Goal: Information Seeking & Learning: Learn about a topic

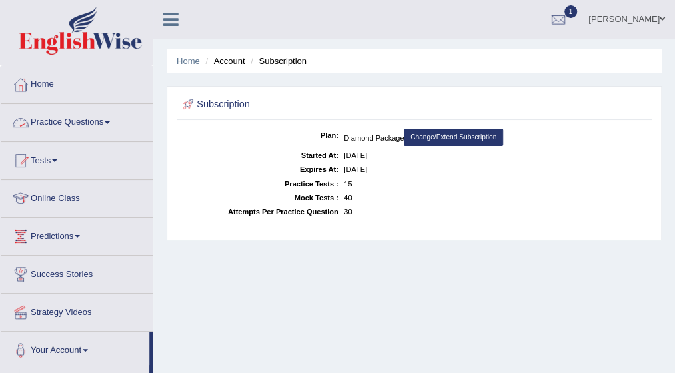
click at [110, 122] on span at bounding box center [107, 122] width 5 height 3
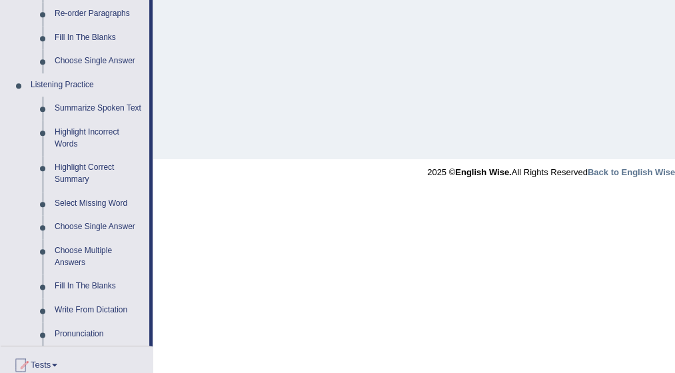
scroll to position [506, 0]
click at [112, 107] on link "Summarize Spoken Text" at bounding box center [99, 109] width 101 height 24
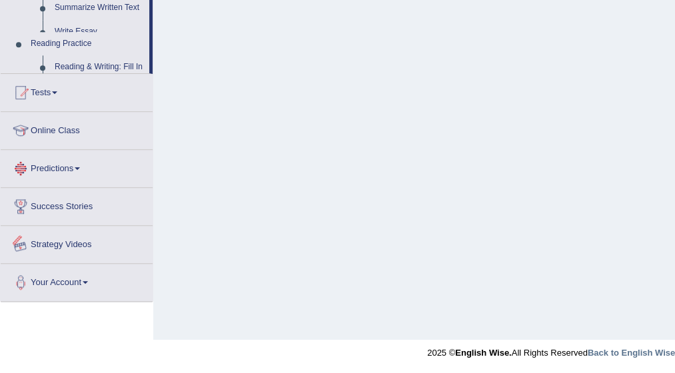
scroll to position [333, 0]
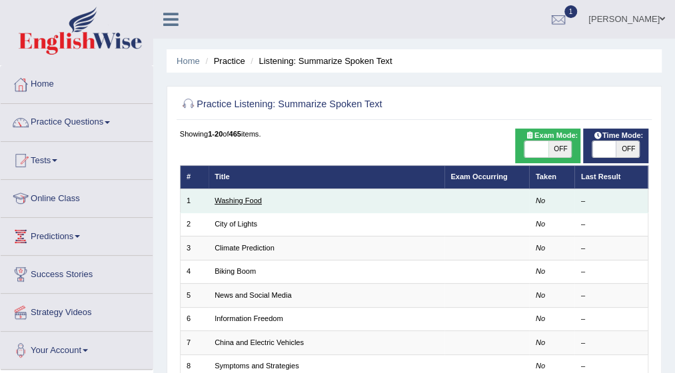
click at [237, 200] on link "Washing Food" at bounding box center [238, 201] width 47 height 8
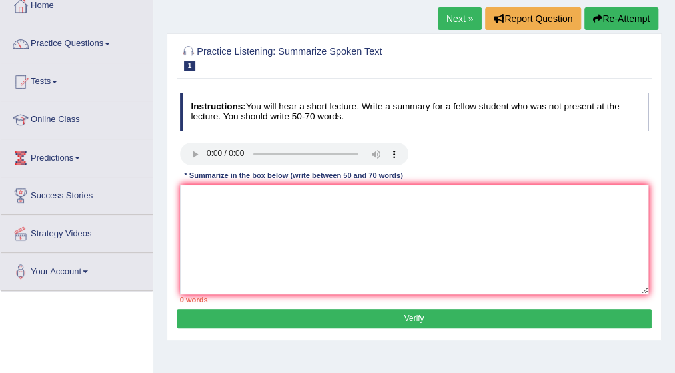
scroll to position [80, 0]
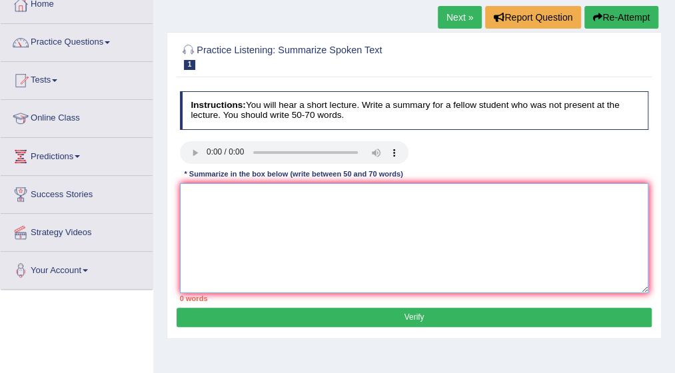
click at [207, 198] on textarea at bounding box center [414, 238] width 469 height 110
click at [109, 43] on span at bounding box center [107, 42] width 5 height 3
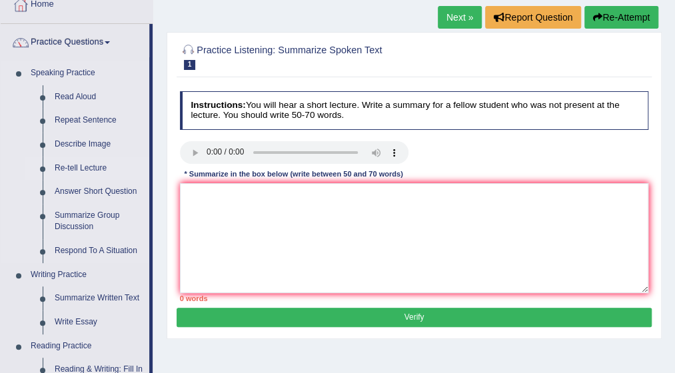
click at [81, 171] on link "Re-tell Lecture" at bounding box center [99, 169] width 101 height 24
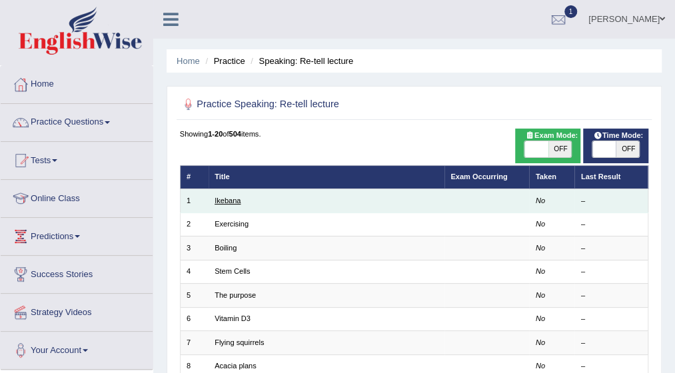
click at [233, 199] on link "Ikebana" at bounding box center [228, 201] width 26 height 8
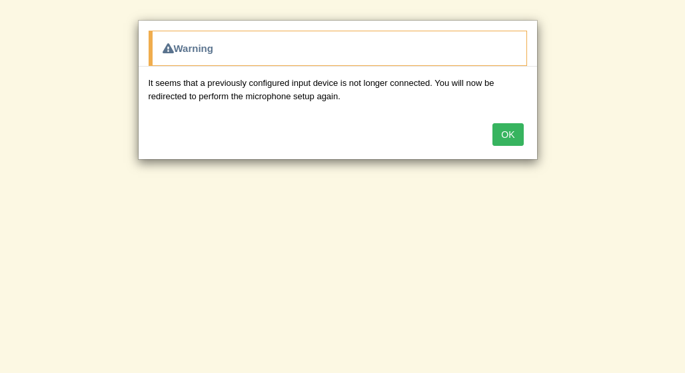
click at [500, 128] on button "OK" at bounding box center [507, 134] width 31 height 23
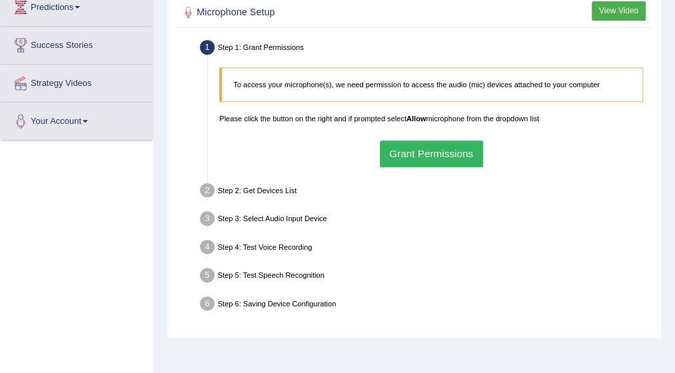
scroll to position [240, 0]
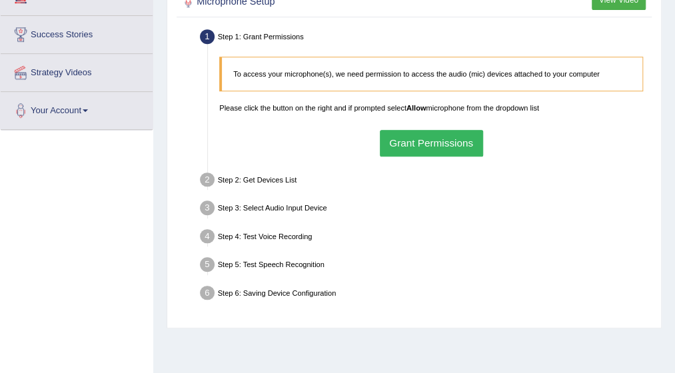
click at [408, 138] on button "Grant Permissions" at bounding box center [431, 143] width 103 height 26
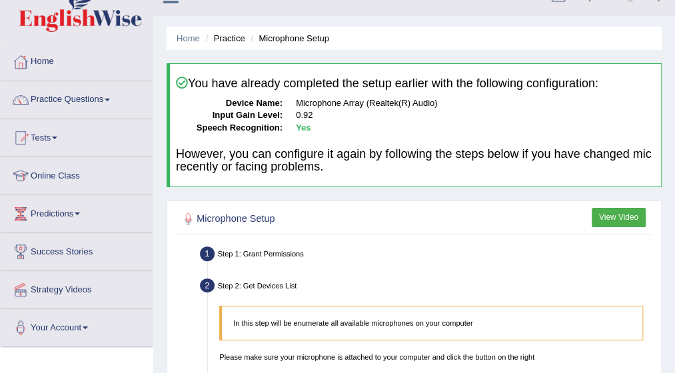
scroll to position [0, 0]
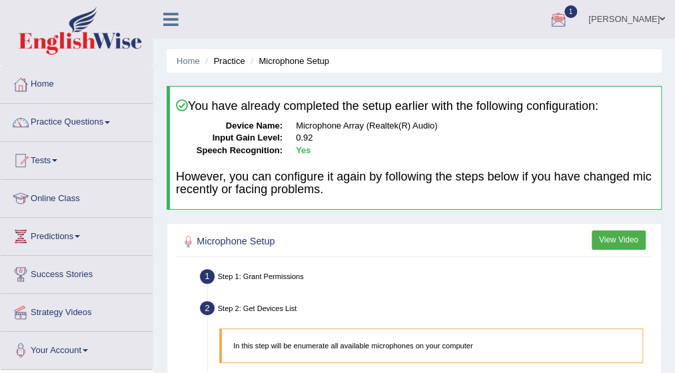
click at [605, 237] on button "View Video" at bounding box center [619, 240] width 54 height 19
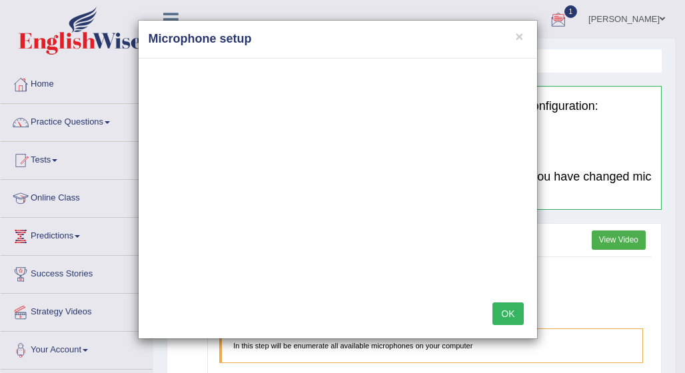
click at [505, 311] on button "OK" at bounding box center [507, 314] width 31 height 23
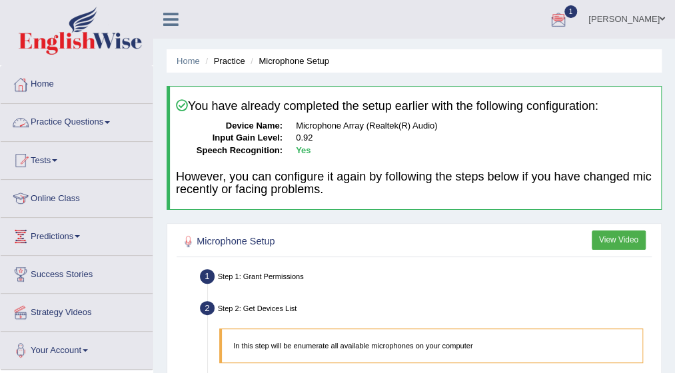
click at [113, 118] on link "Practice Questions" at bounding box center [77, 120] width 152 height 33
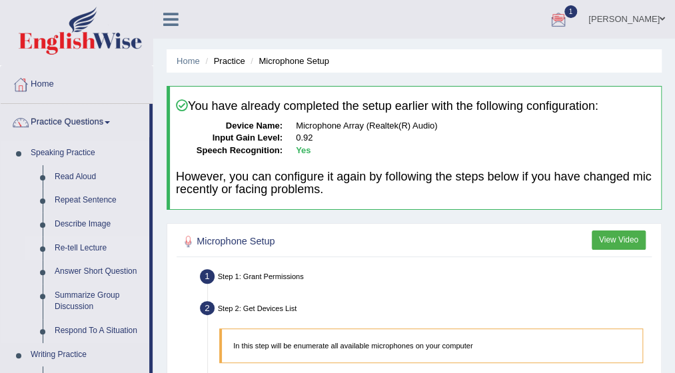
click at [81, 245] on link "Re-tell Lecture" at bounding box center [99, 249] width 101 height 24
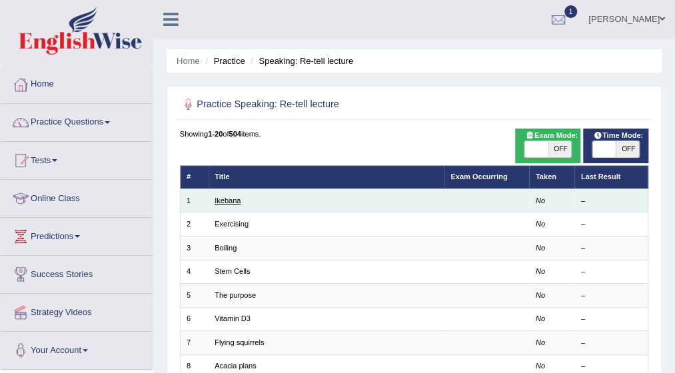
click at [236, 201] on link "Ikebana" at bounding box center [228, 201] width 26 height 8
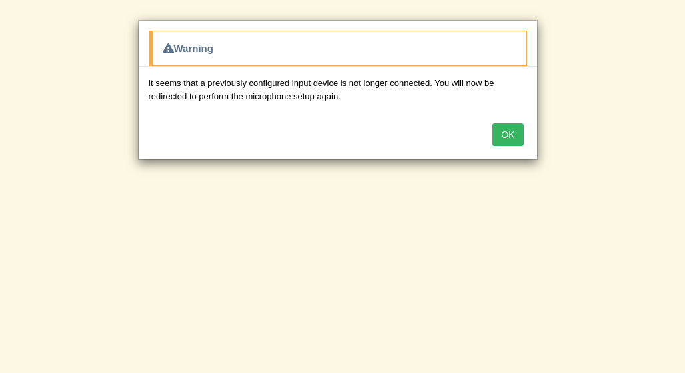
click at [512, 133] on button "OK" at bounding box center [507, 134] width 31 height 23
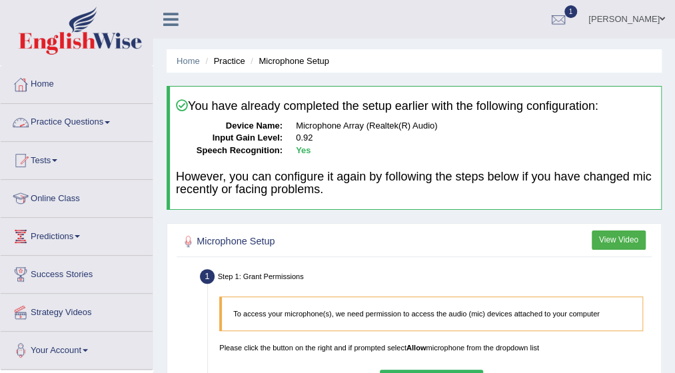
click at [110, 122] on span at bounding box center [107, 122] width 5 height 3
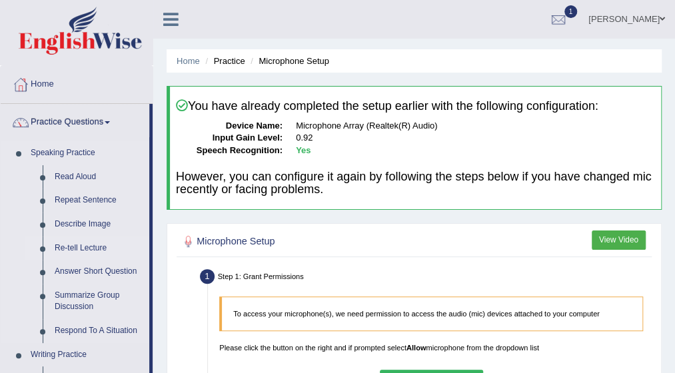
click at [83, 248] on link "Re-tell Lecture" at bounding box center [99, 249] width 101 height 24
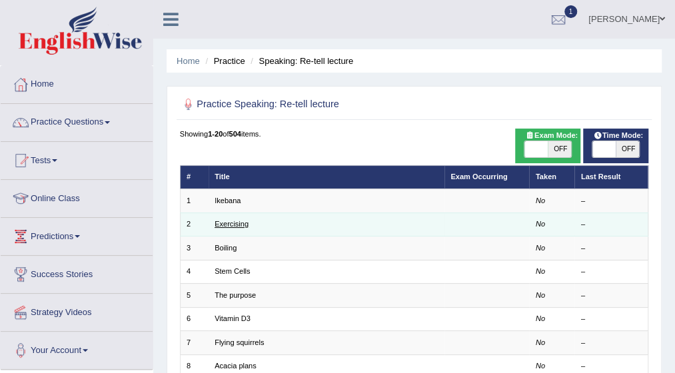
click at [240, 223] on link "Exercising" at bounding box center [232, 224] width 34 height 8
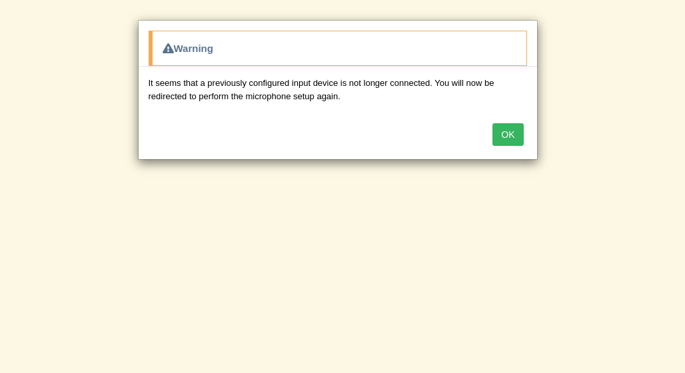
click at [505, 127] on button "OK" at bounding box center [507, 134] width 31 height 23
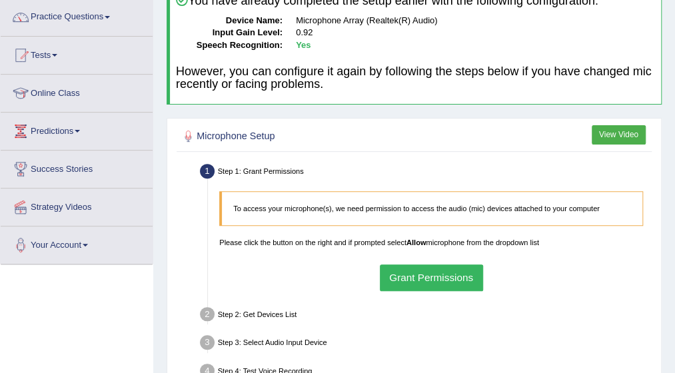
scroll to position [107, 0]
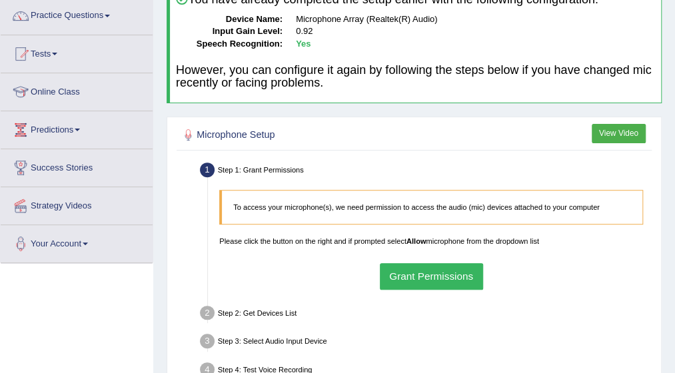
click at [463, 271] on button "Grant Permissions" at bounding box center [431, 276] width 103 height 26
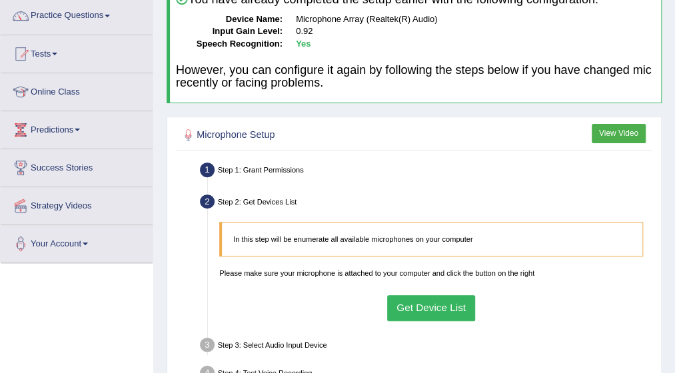
click at [423, 305] on button "Get Device List" at bounding box center [431, 308] width 89 height 26
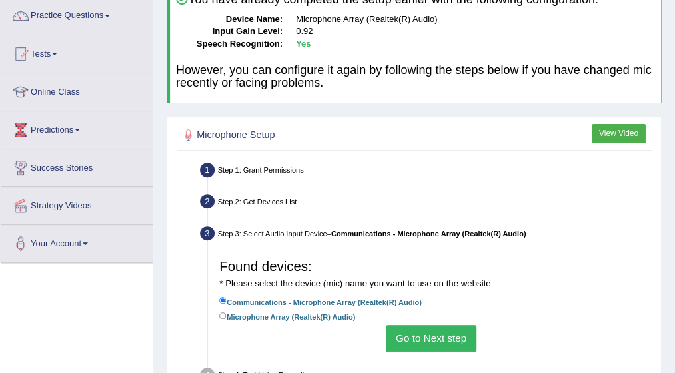
click at [419, 339] on button "Go to Next step" at bounding box center [431, 338] width 90 height 26
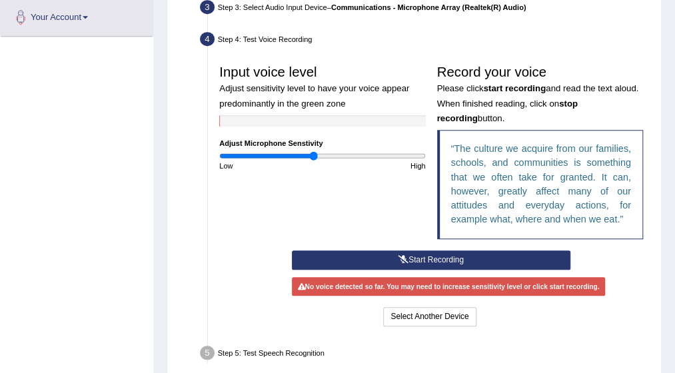
scroll to position [347, 0]
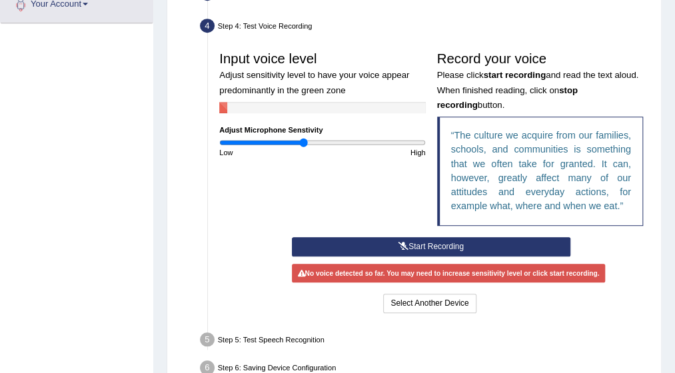
type input "0.82"
click at [303, 141] on input "range" at bounding box center [322, 142] width 206 height 9
click at [431, 242] on button "Start Recording" at bounding box center [431, 246] width 279 height 19
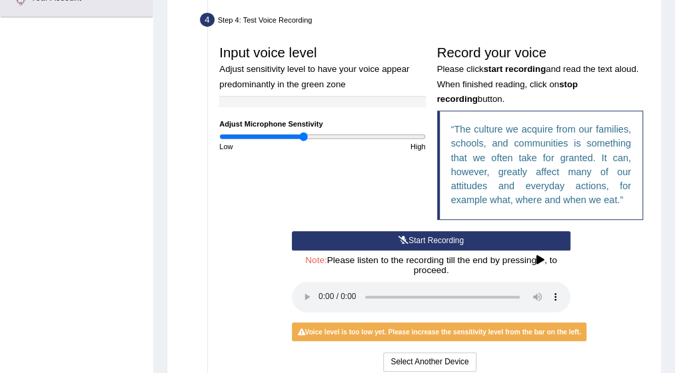
scroll to position [365, 0]
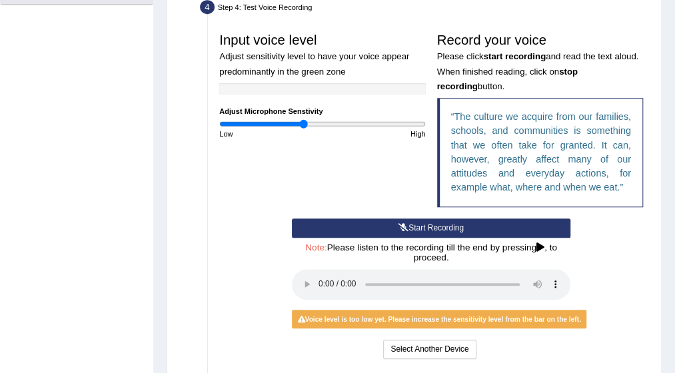
click at [541, 246] on icon at bounding box center [540, 247] width 8 height 9
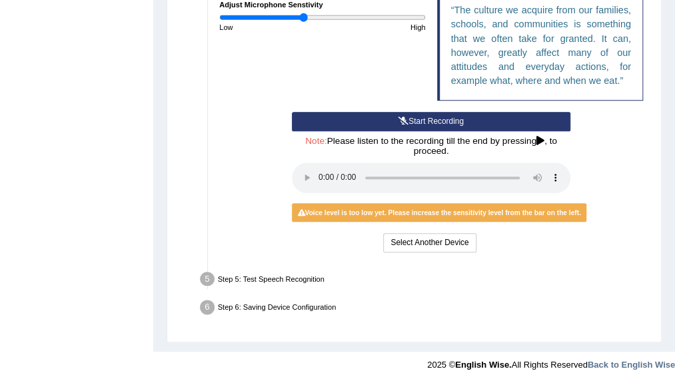
scroll to position [481, 0]
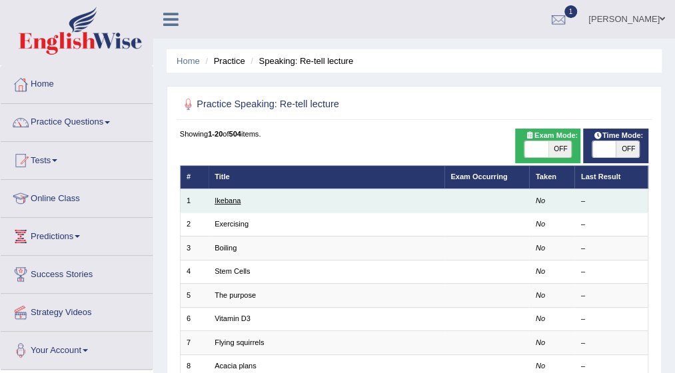
click at [227, 201] on link "Ikebana" at bounding box center [228, 201] width 26 height 8
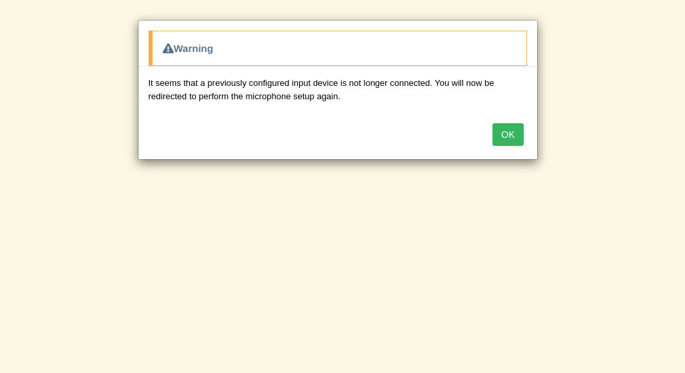
click at [506, 134] on button "OK" at bounding box center [507, 134] width 31 height 23
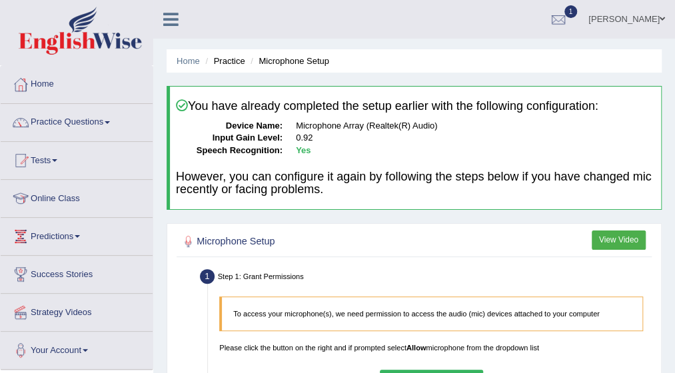
click at [618, 241] on button "View Video" at bounding box center [619, 240] width 54 height 19
